Goal: Transaction & Acquisition: Purchase product/service

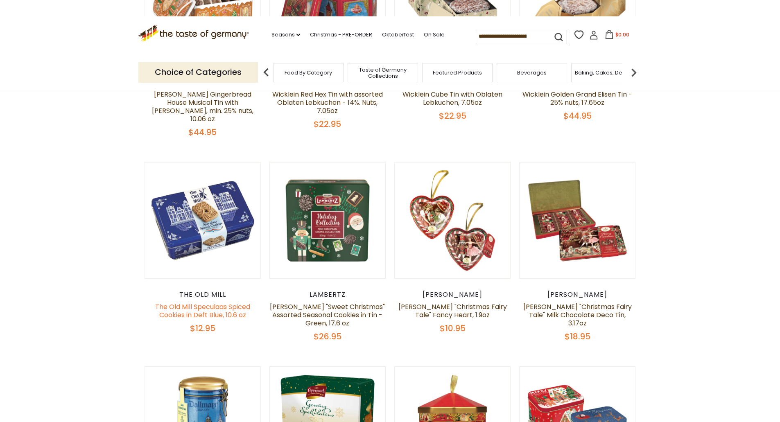
scroll to position [287, 0]
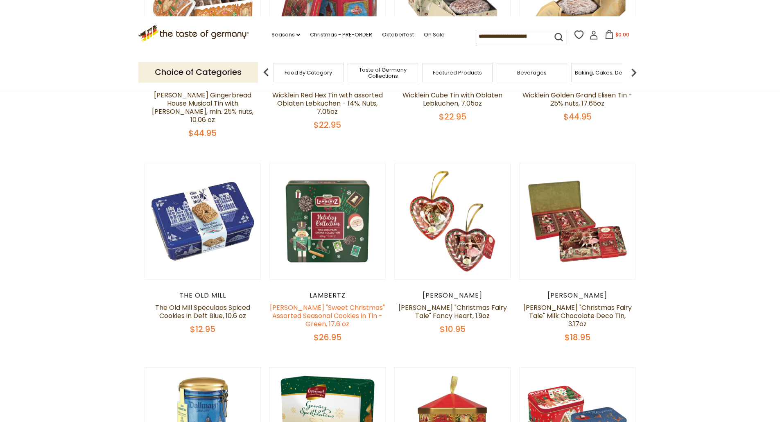
click at [352, 309] on link "[PERSON_NAME] "Sweet Christmas" Assorted Seasonal Cookies in Tin - Green, 17.6 …" at bounding box center [327, 316] width 115 height 26
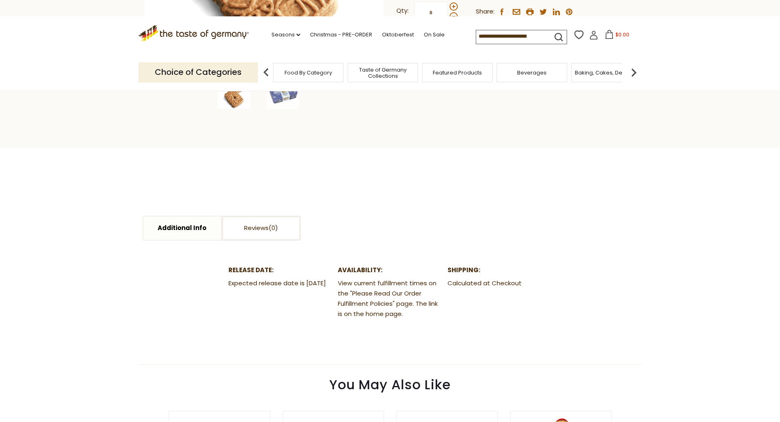
scroll to position [164, 0]
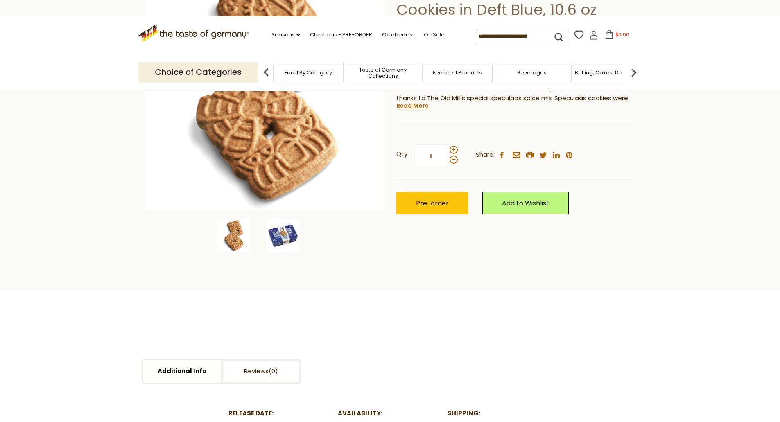
click at [273, 233] on img at bounding box center [283, 235] width 33 height 33
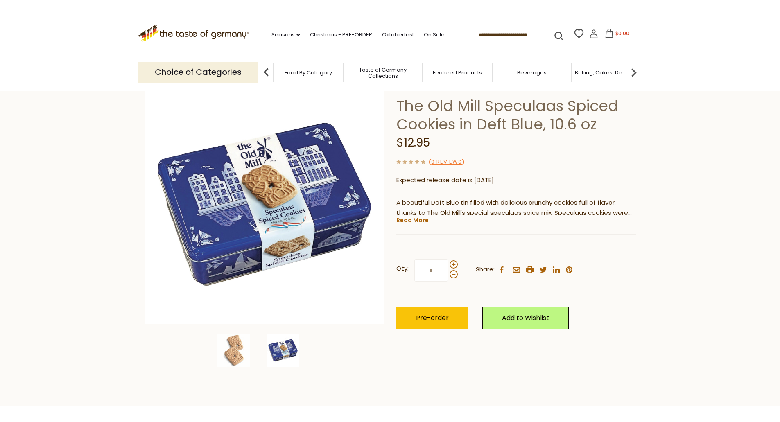
scroll to position [0, 0]
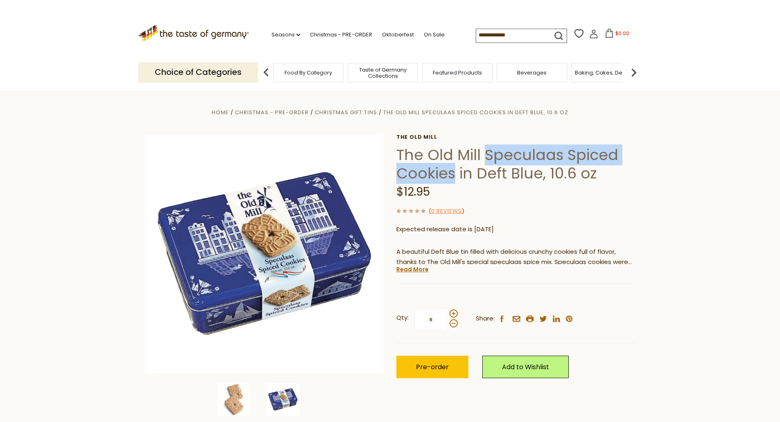
drag, startPoint x: 484, startPoint y: 154, endPoint x: 455, endPoint y: 182, distance: 40.0
click at [455, 182] on h1 "The Old Mill Speculaas Spiced Cookies in Deft Blue, 10.6 oz" at bounding box center [516, 164] width 240 height 37
copy h1 "Speculaas Spiced Cookies"
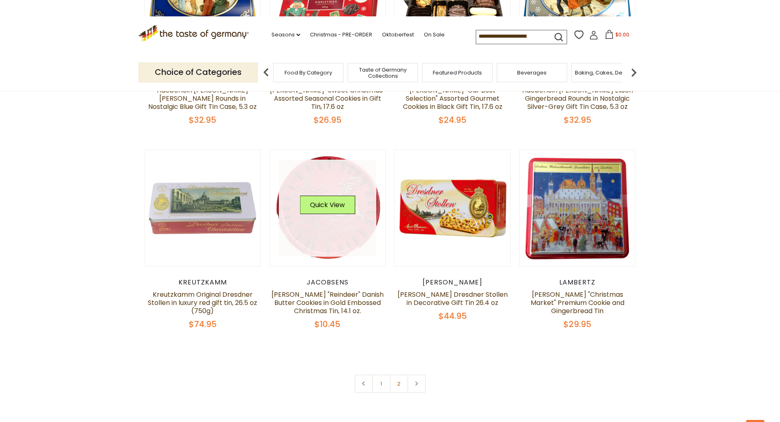
scroll to position [1883, 0]
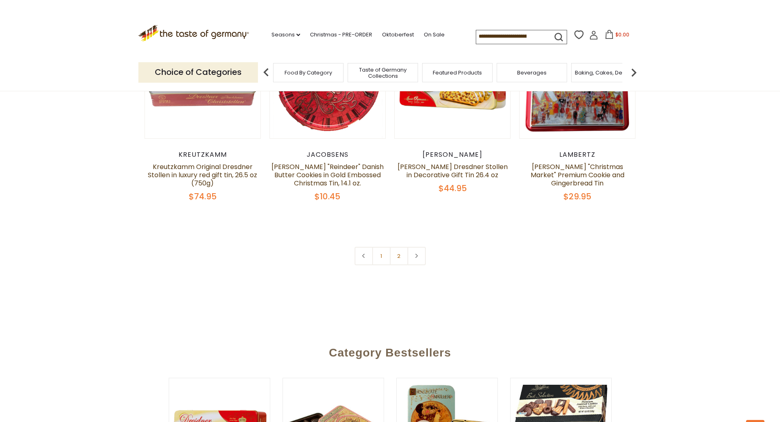
click at [404, 247] on link "2" at bounding box center [399, 256] width 18 height 18
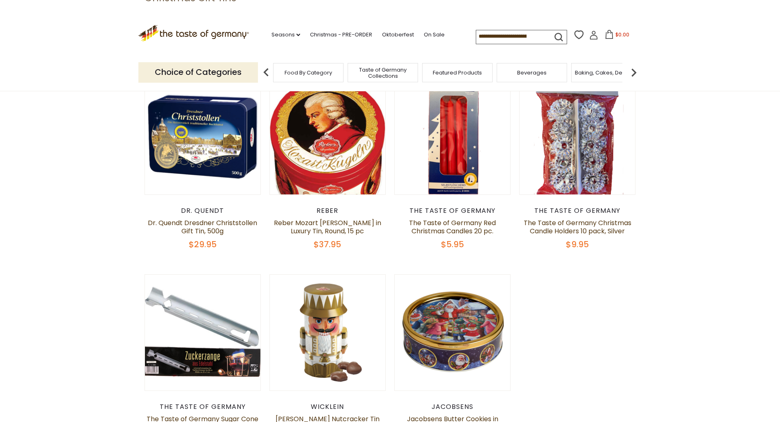
scroll to position [144, 0]
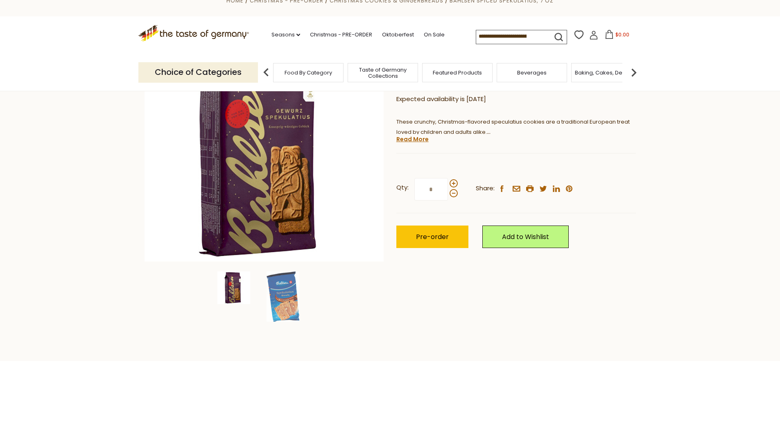
scroll to position [164, 0]
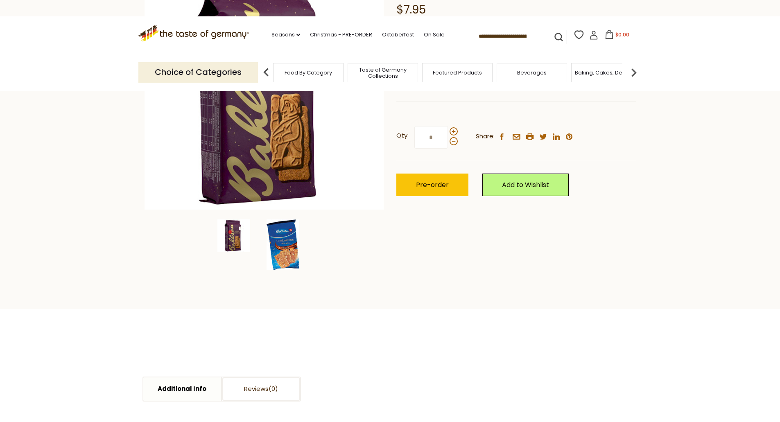
click at [291, 251] on img at bounding box center [283, 244] width 33 height 50
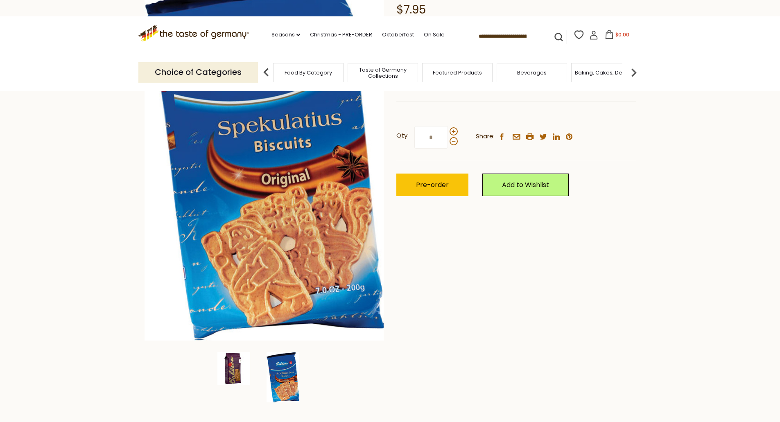
click at [225, 361] on img at bounding box center [233, 368] width 33 height 33
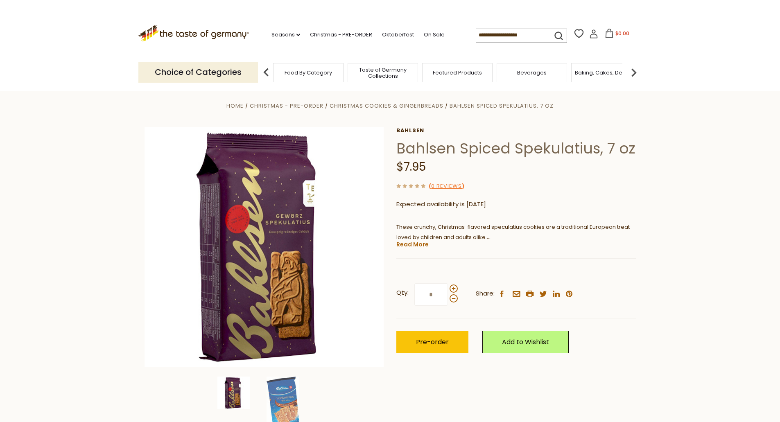
scroll to position [0, 0]
